Goal: Task Accomplishment & Management: Use online tool/utility

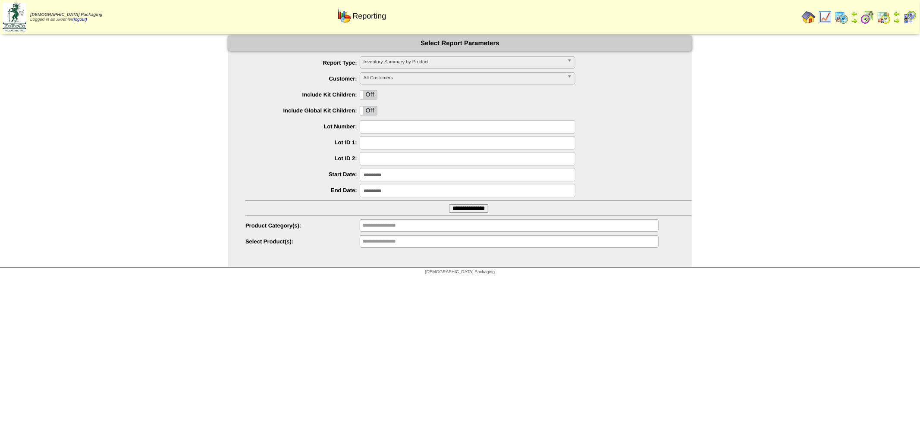
scroll to position [23, 0]
click at [810, 20] on img at bounding box center [809, 17] width 14 height 14
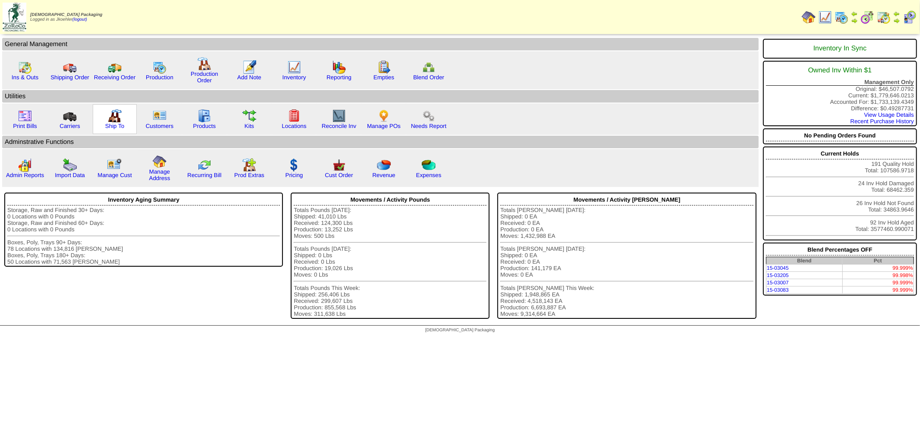
click at [113, 115] on img at bounding box center [115, 116] width 14 height 14
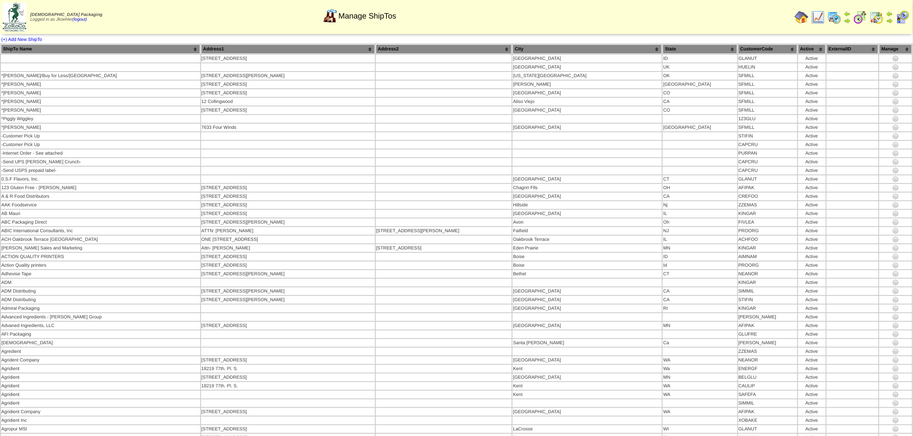
click at [805, 15] on img at bounding box center [801, 17] width 14 height 14
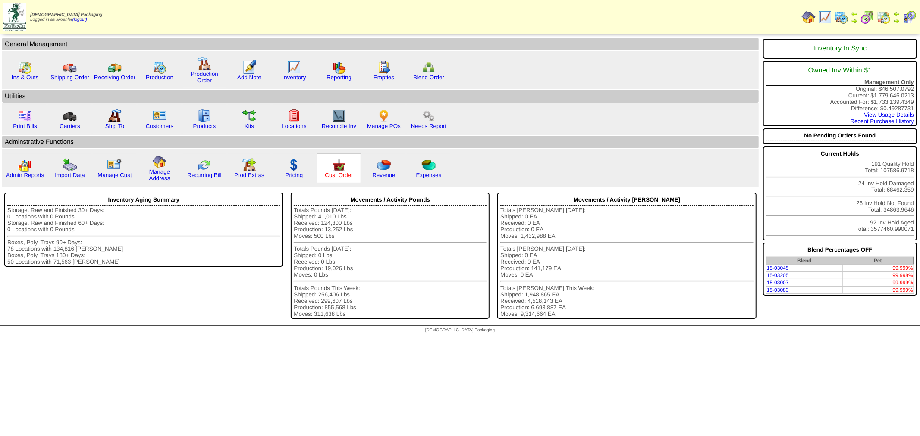
click at [336, 172] on link "Cust Order" at bounding box center [339, 175] width 28 height 6
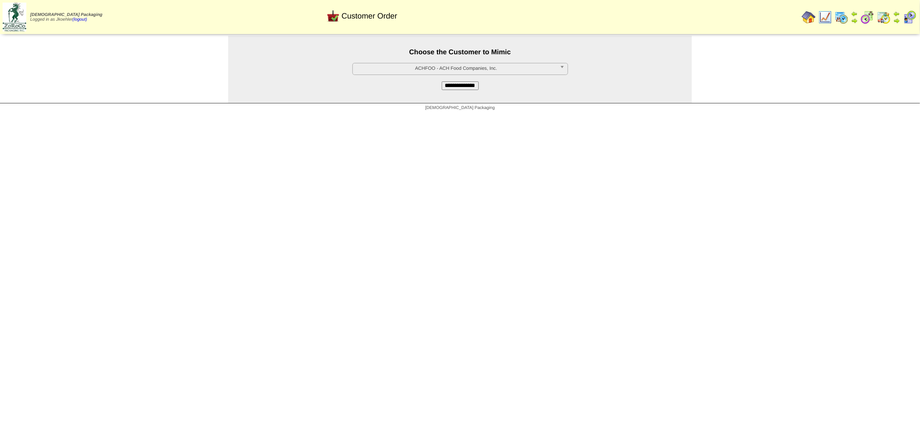
click at [477, 67] on span "ACHFOO - ACH Food Companies, Inc." at bounding box center [456, 68] width 200 height 10
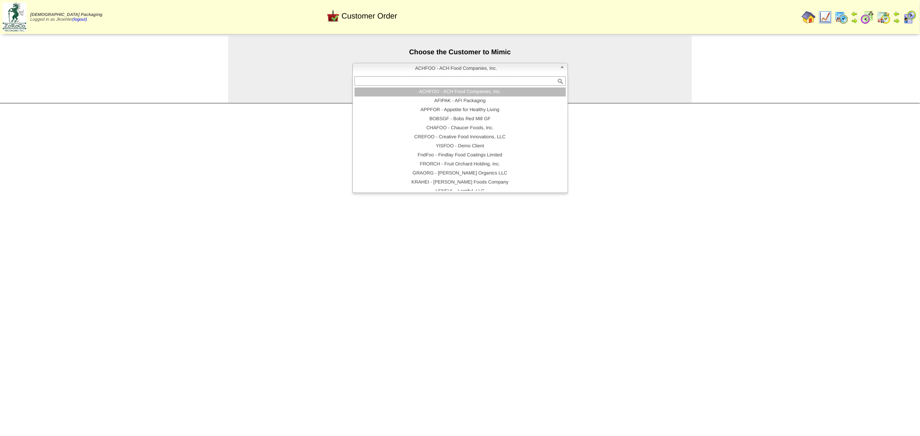
click at [441, 90] on li "ACHFOO - ACH Food Companies, Inc." at bounding box center [460, 92] width 211 height 9
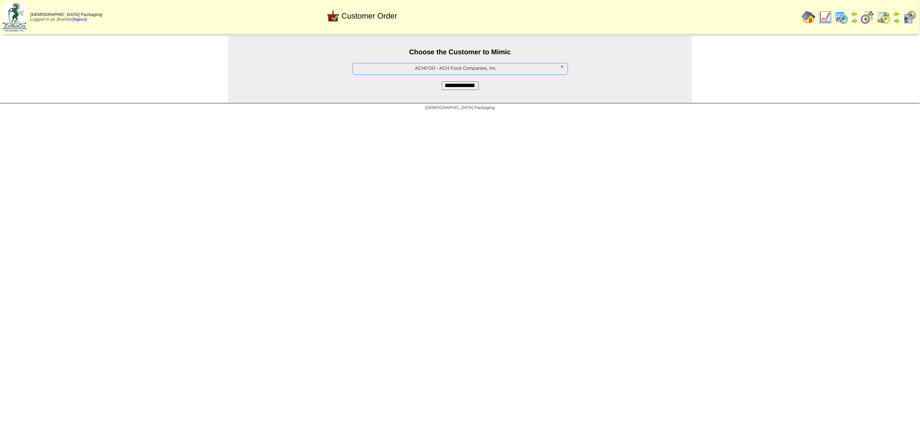
click at [458, 87] on input "**********" at bounding box center [460, 86] width 37 height 9
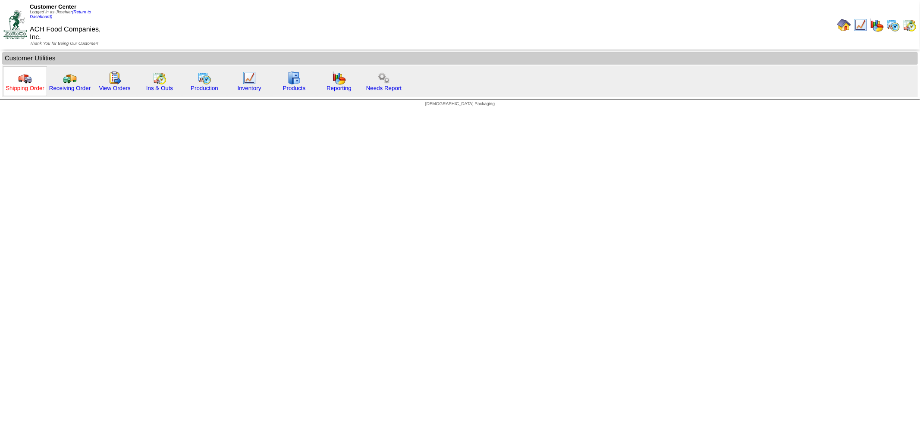
click at [26, 85] on link "Shipping Order" at bounding box center [25, 88] width 39 height 6
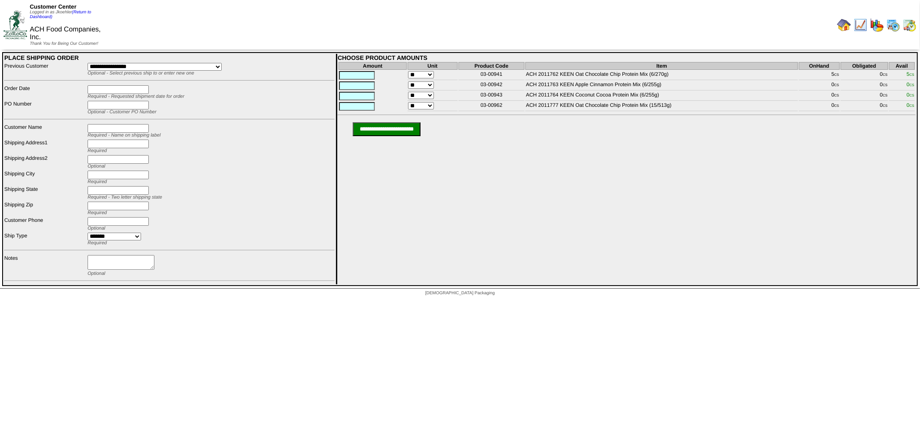
click at [219, 63] on select "**********" at bounding box center [155, 67] width 134 height 8
click at [84, 12] on link "(Return to Dashboard)" at bounding box center [60, 14] width 61 height 9
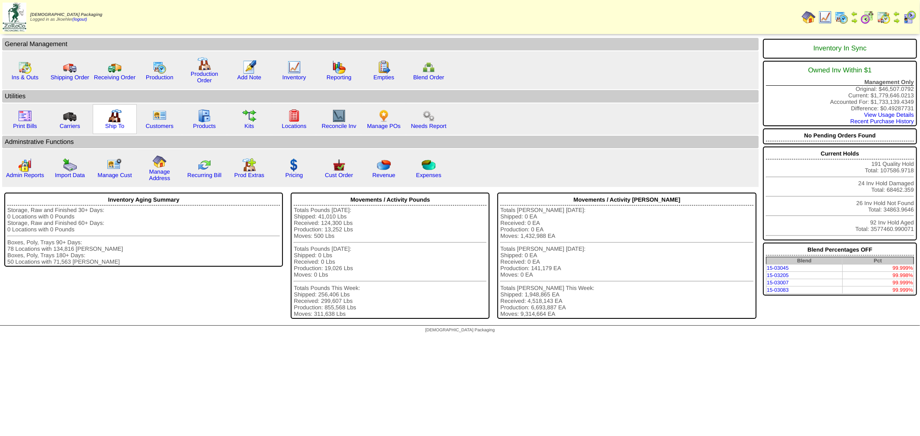
click at [113, 113] on img at bounding box center [115, 116] width 14 height 14
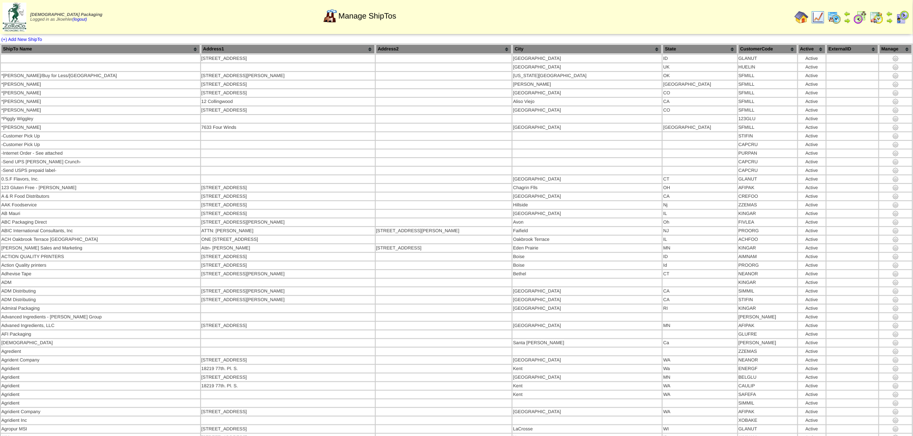
click at [738, 45] on th "CustomerCode" at bounding box center [767, 48] width 59 height 9
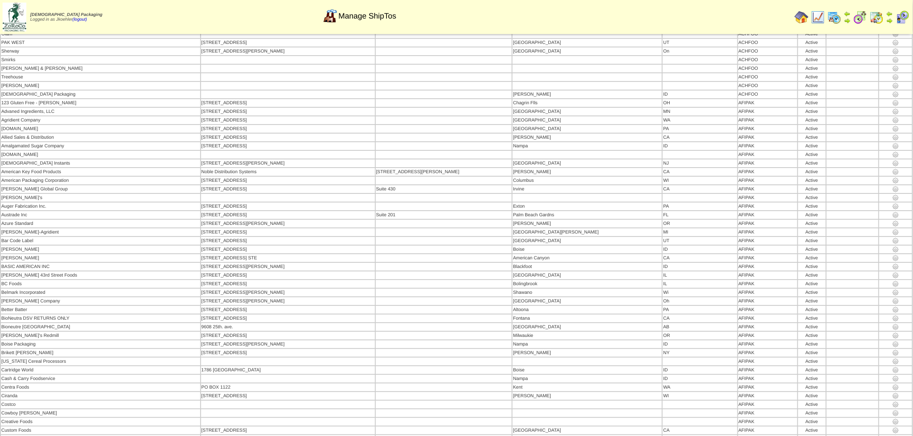
scroll to position [1006, 0]
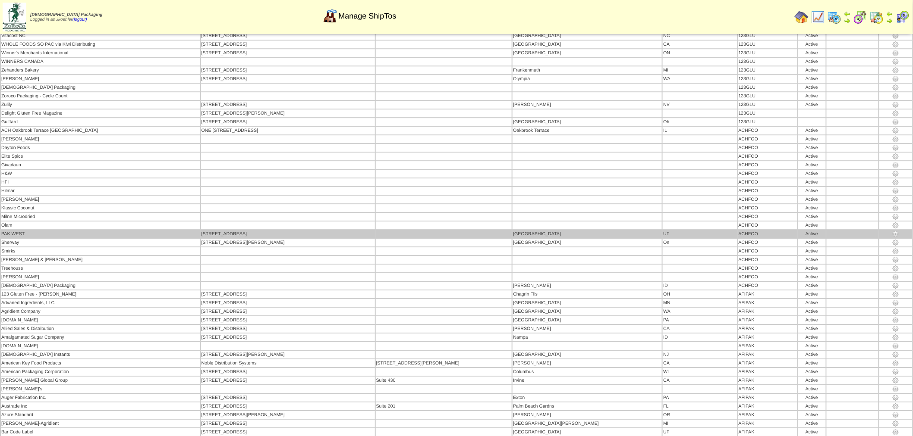
click at [892, 231] on img at bounding box center [895, 234] width 7 height 7
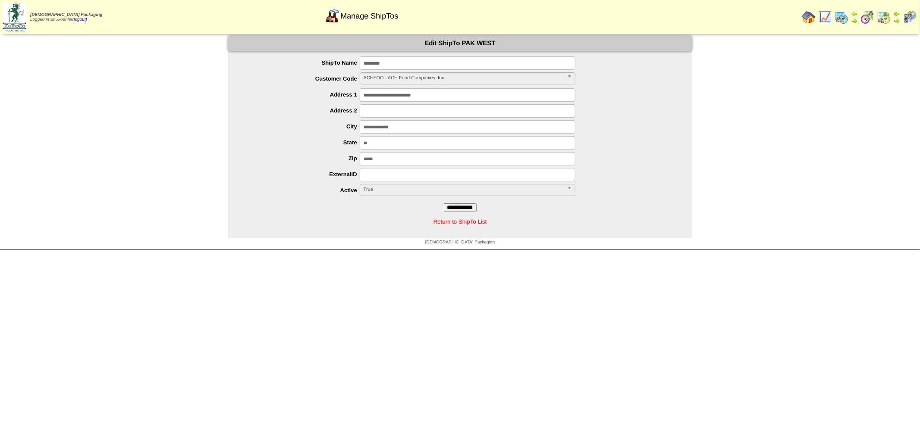
click at [468, 221] on link "Return to ShipTo List" at bounding box center [459, 222] width 53 height 6
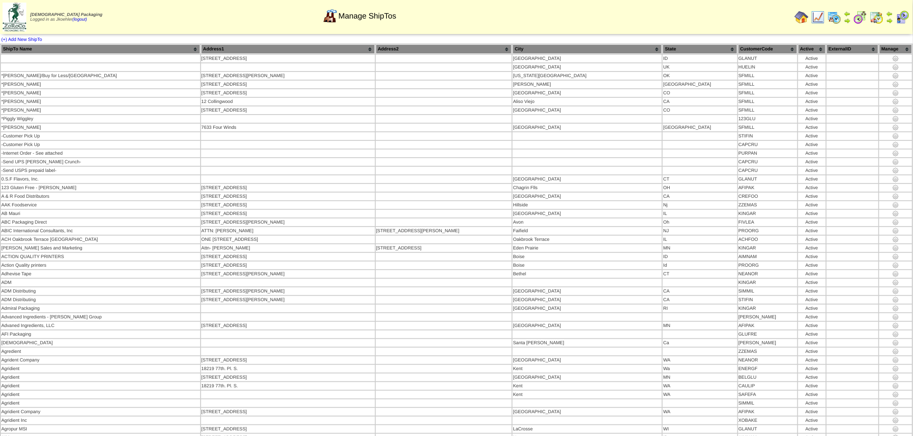
click at [740, 45] on th "CustomerCode" at bounding box center [767, 48] width 59 height 9
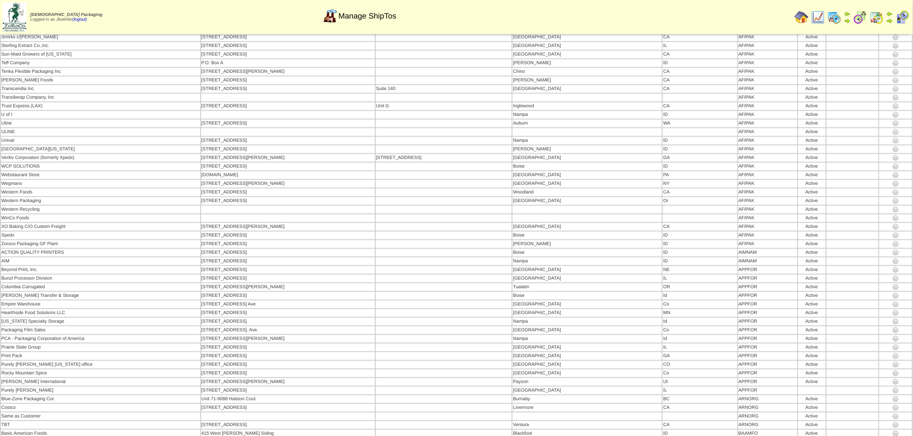
scroll to position [2108, 0]
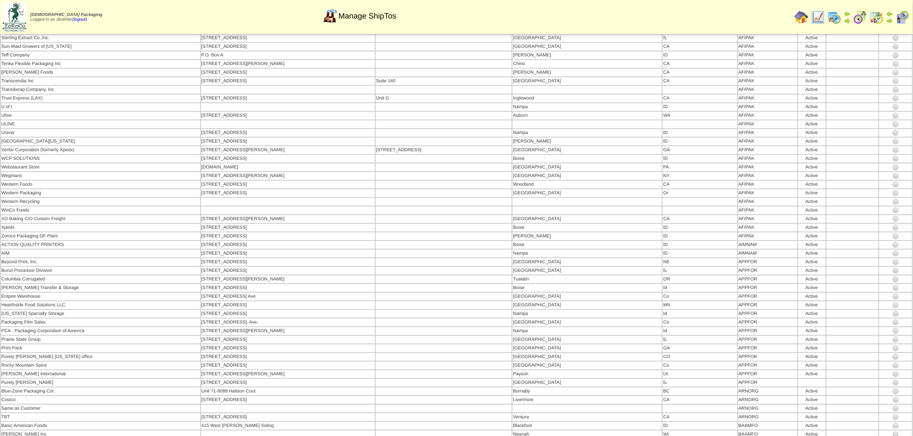
click at [806, 18] on img at bounding box center [801, 17] width 14 height 14
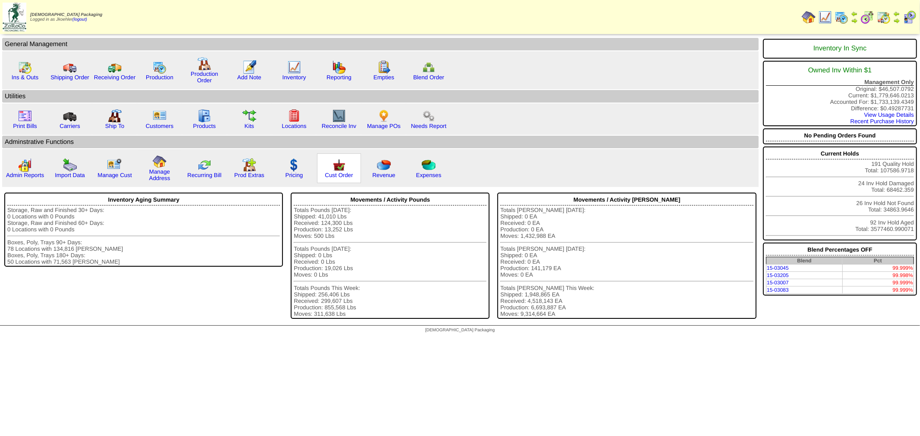
click at [337, 164] on img at bounding box center [339, 165] width 14 height 14
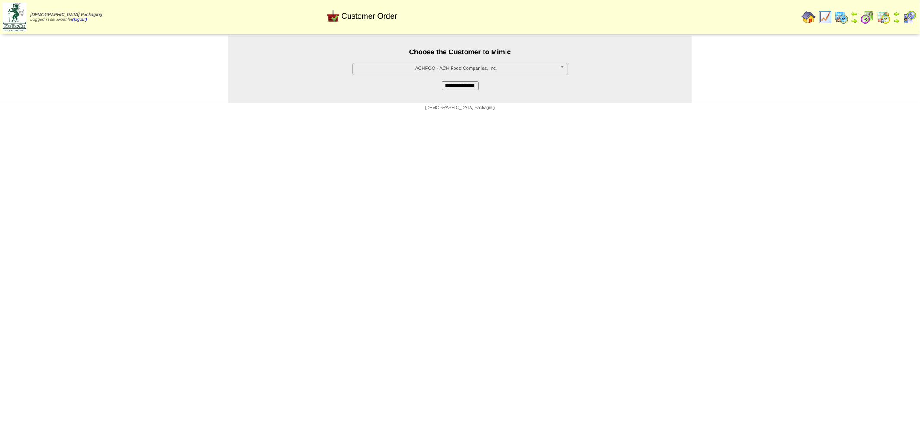
click at [501, 70] on span "ACHFOO - ACH Food Companies, Inc." at bounding box center [456, 68] width 200 height 10
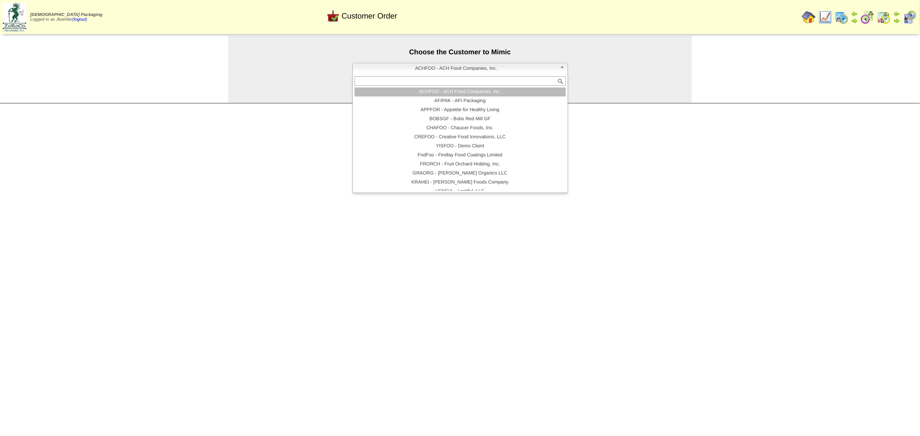
click at [449, 95] on li "ACHFOO - ACH Food Companies, Inc." at bounding box center [460, 92] width 211 height 9
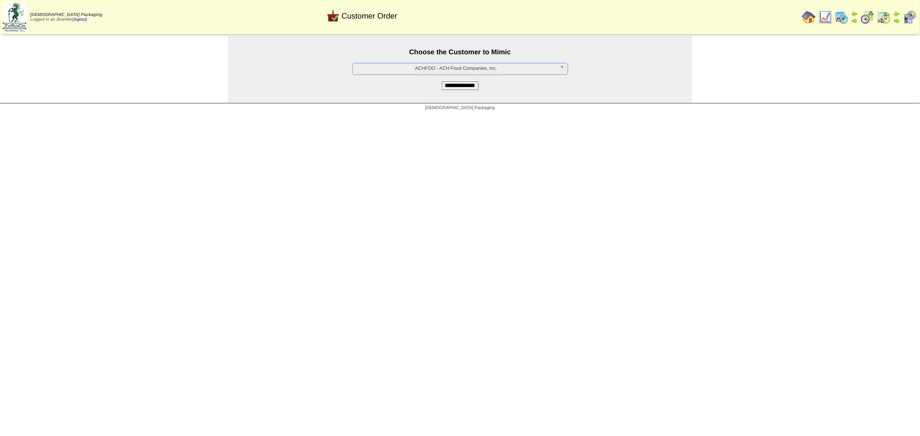
click at [457, 84] on input "**********" at bounding box center [460, 86] width 37 height 9
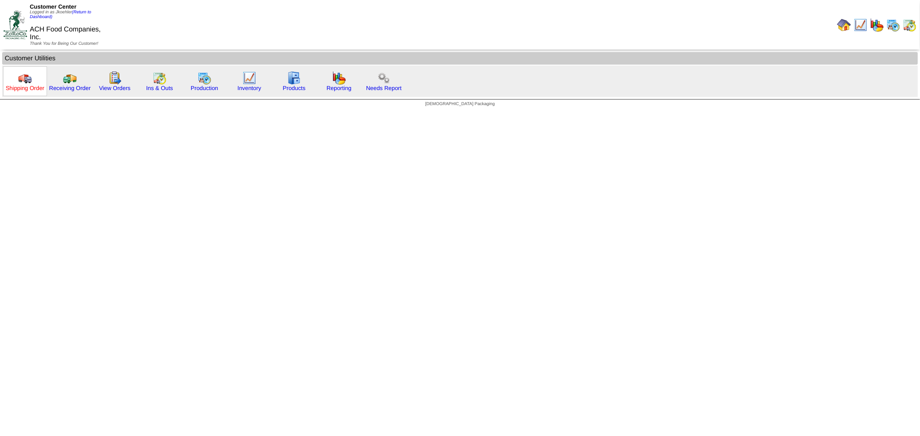
click at [20, 88] on link "Shipping Order" at bounding box center [25, 88] width 39 height 6
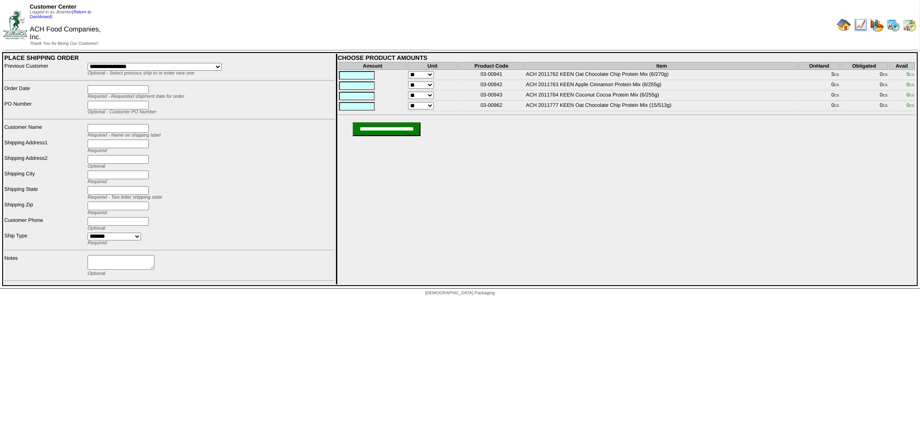
click at [216, 63] on select "**********" at bounding box center [155, 67] width 134 height 8
click at [84, 10] on link "(Return to Dashboard)" at bounding box center [60, 14] width 61 height 9
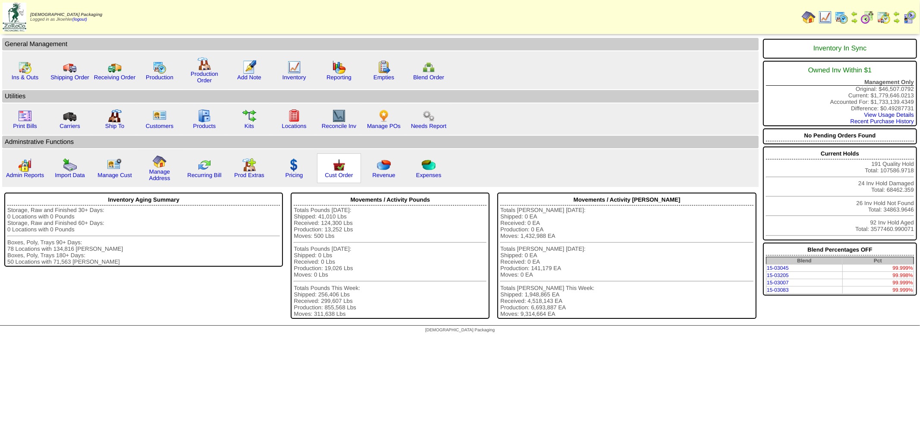
click at [332, 160] on img at bounding box center [339, 165] width 14 height 14
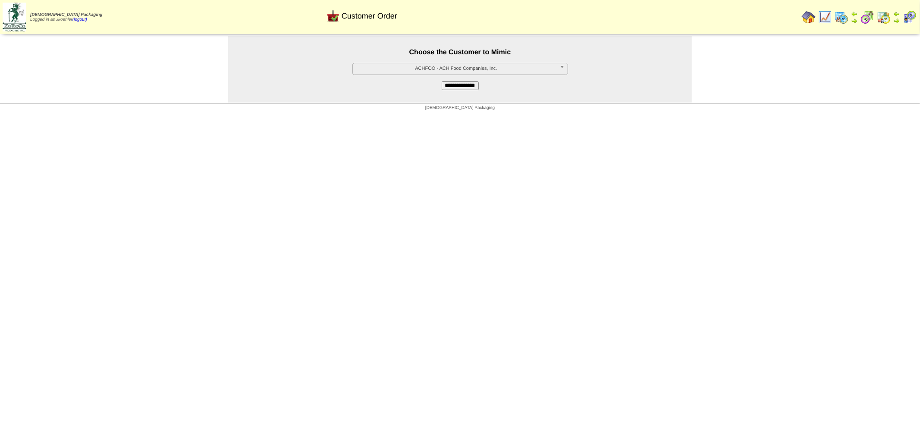
click at [458, 85] on input "**********" at bounding box center [460, 86] width 37 height 9
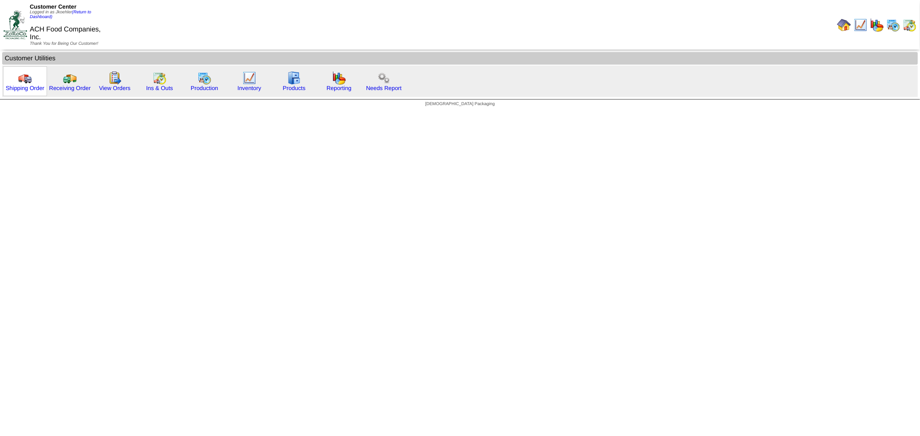
click at [20, 75] on img at bounding box center [25, 78] width 14 height 14
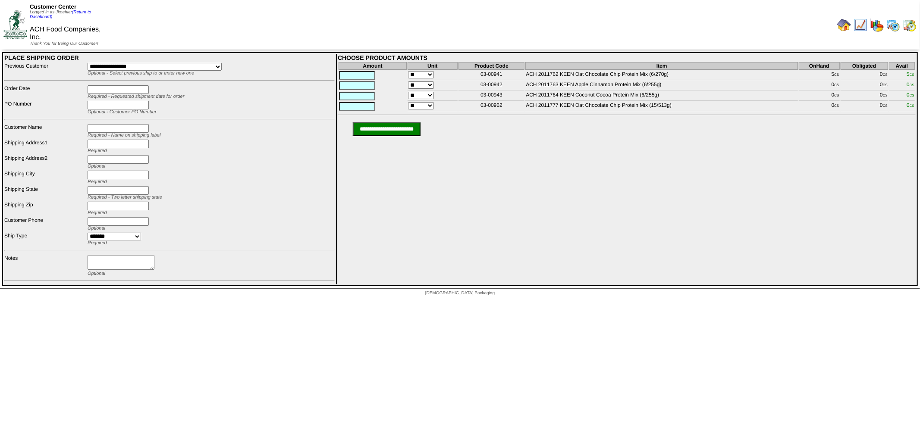
click at [219, 63] on select "**********" at bounding box center [155, 67] width 134 height 8
click at [168, 30] on td "Customer Center Logged in as Jkoehler (Return to Dashboard) ACH Food Companies,…" at bounding box center [230, 25] width 459 height 48
click at [82, 12] on link "(Return to Dashboard)" at bounding box center [60, 14] width 61 height 9
